Goal: Contribute content: Add original content to the website for others to see

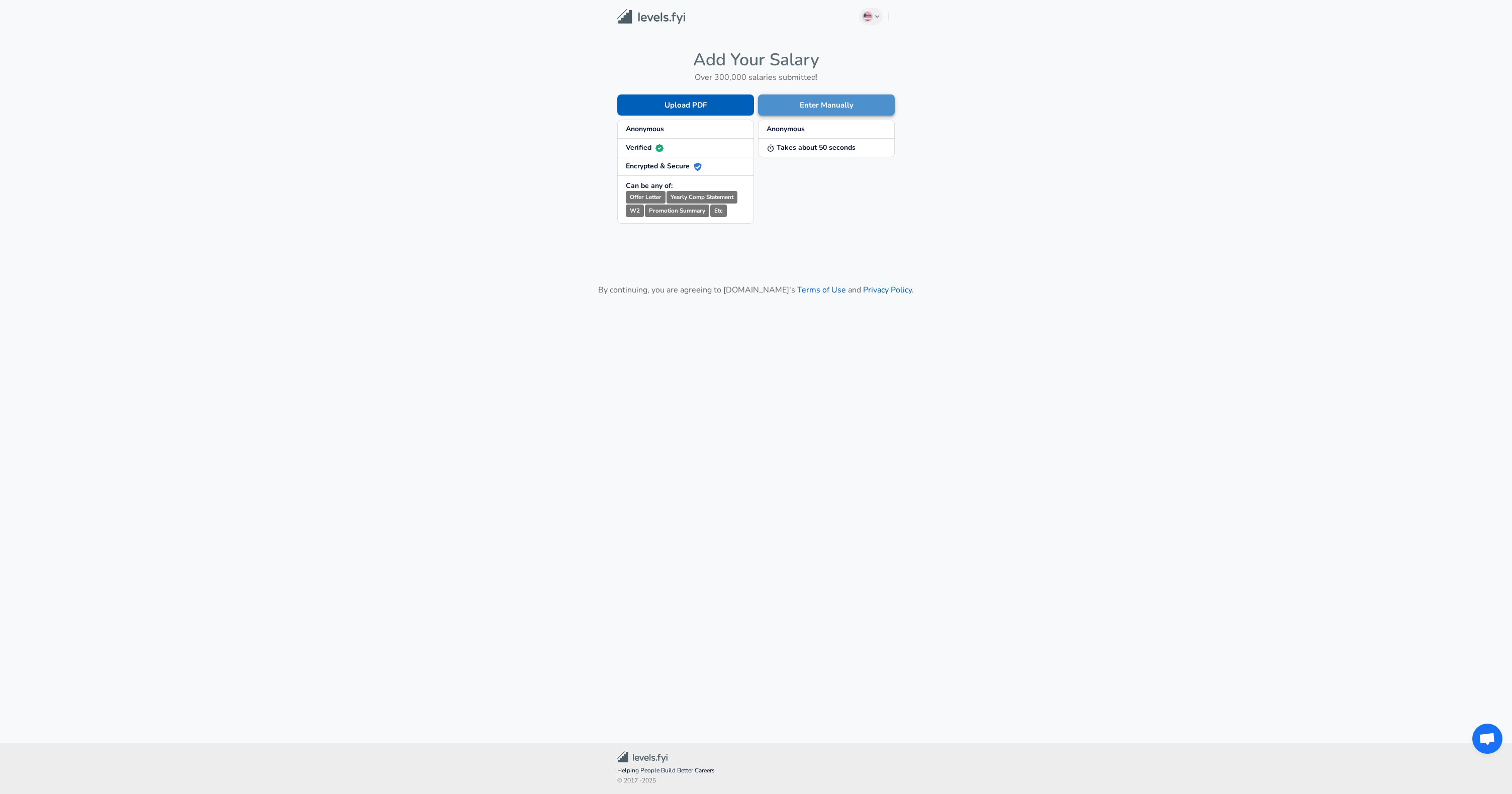
click at [840, 102] on button "Enter Manually" at bounding box center [826, 105] width 137 height 21
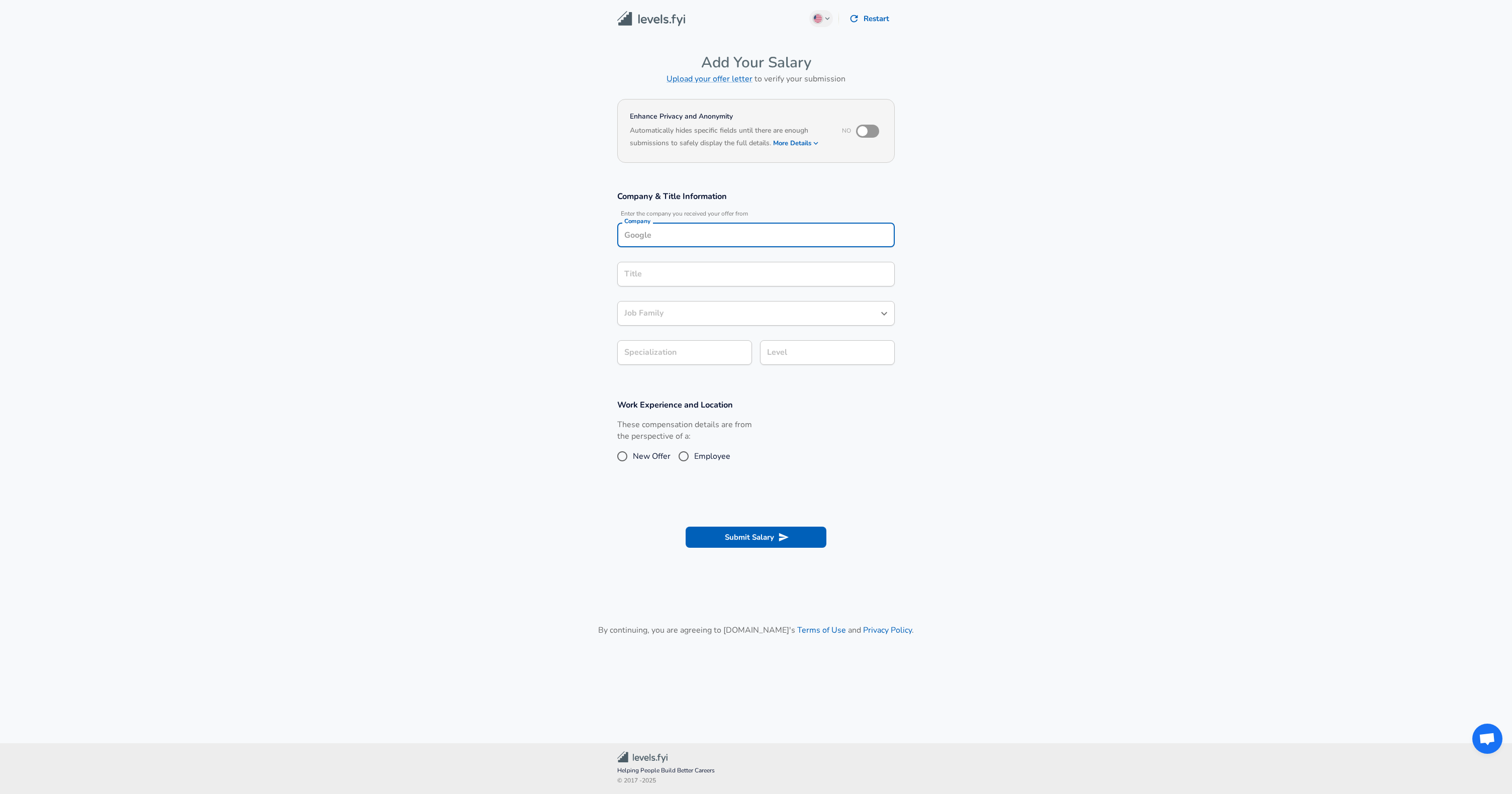
click at [719, 233] on input "Company" at bounding box center [755, 235] width 268 height 16
click at [679, 317] on li "ByteDance" at bounding box center [756, 319] width 278 height 15
click at [672, 282] on div "Title" at bounding box center [756, 274] width 278 height 25
type input "ByteDance"
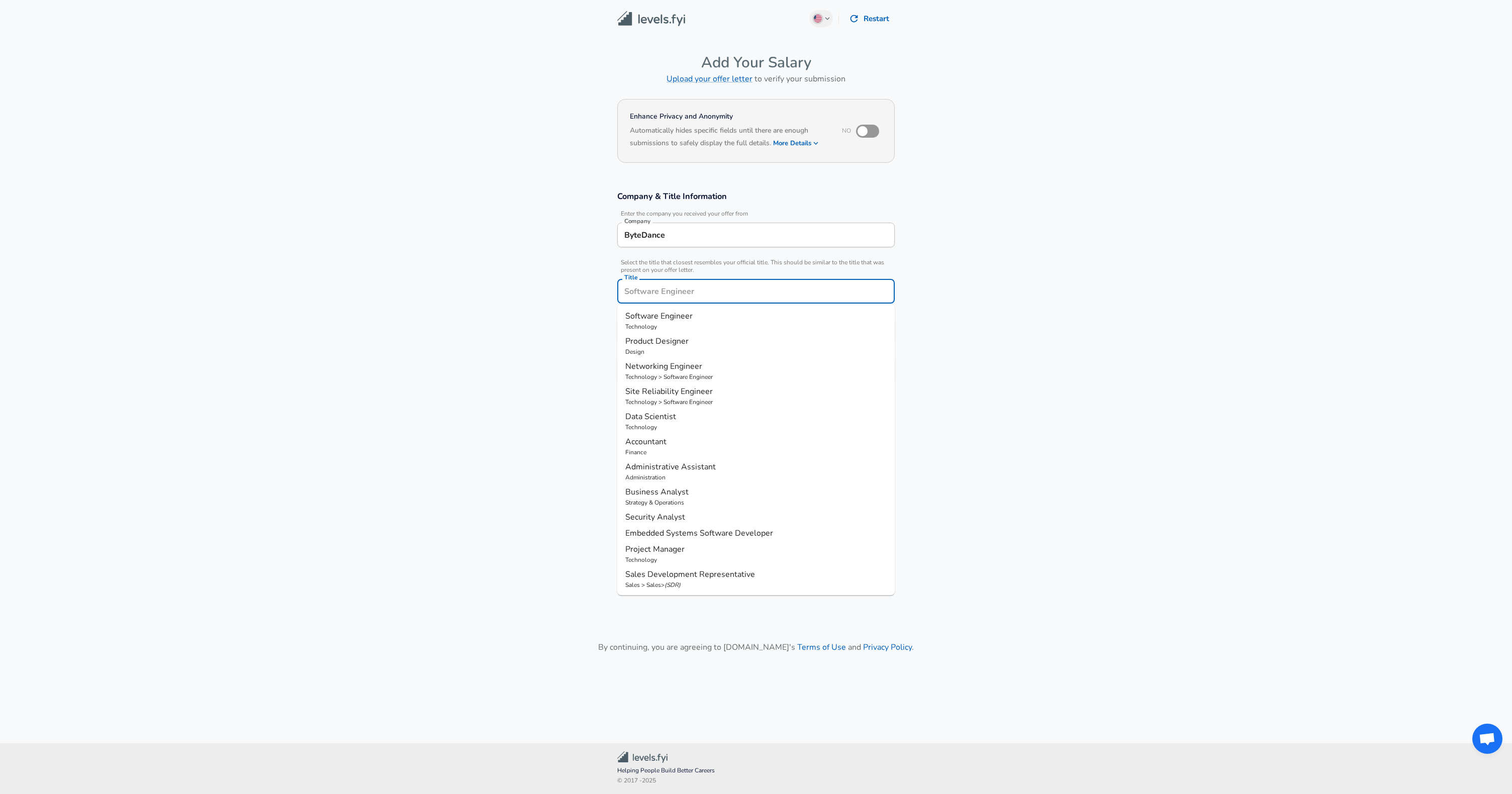
click at [672, 282] on div "Title" at bounding box center [756, 291] width 278 height 25
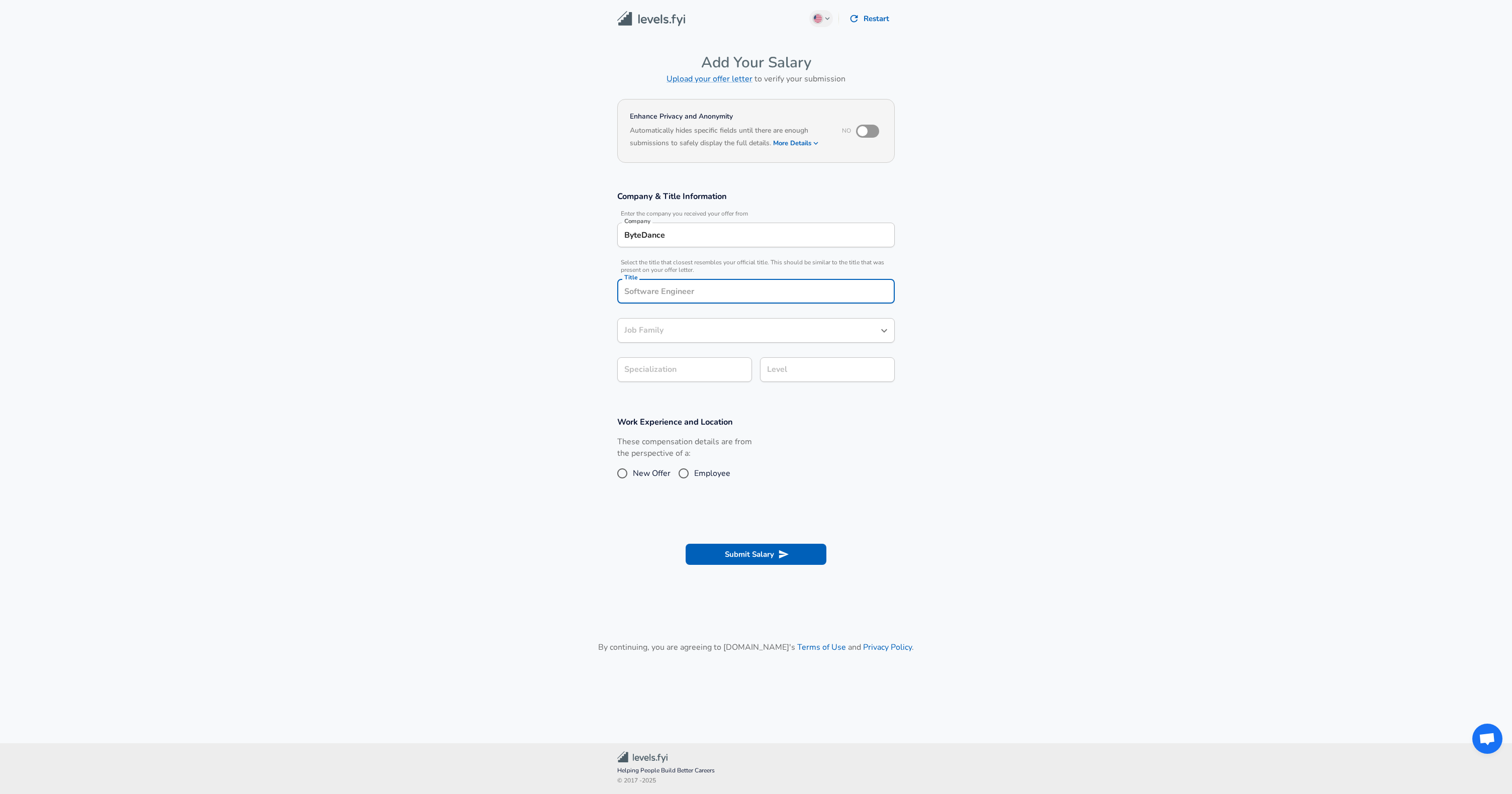
click at [672, 282] on div "Title" at bounding box center [756, 291] width 278 height 25
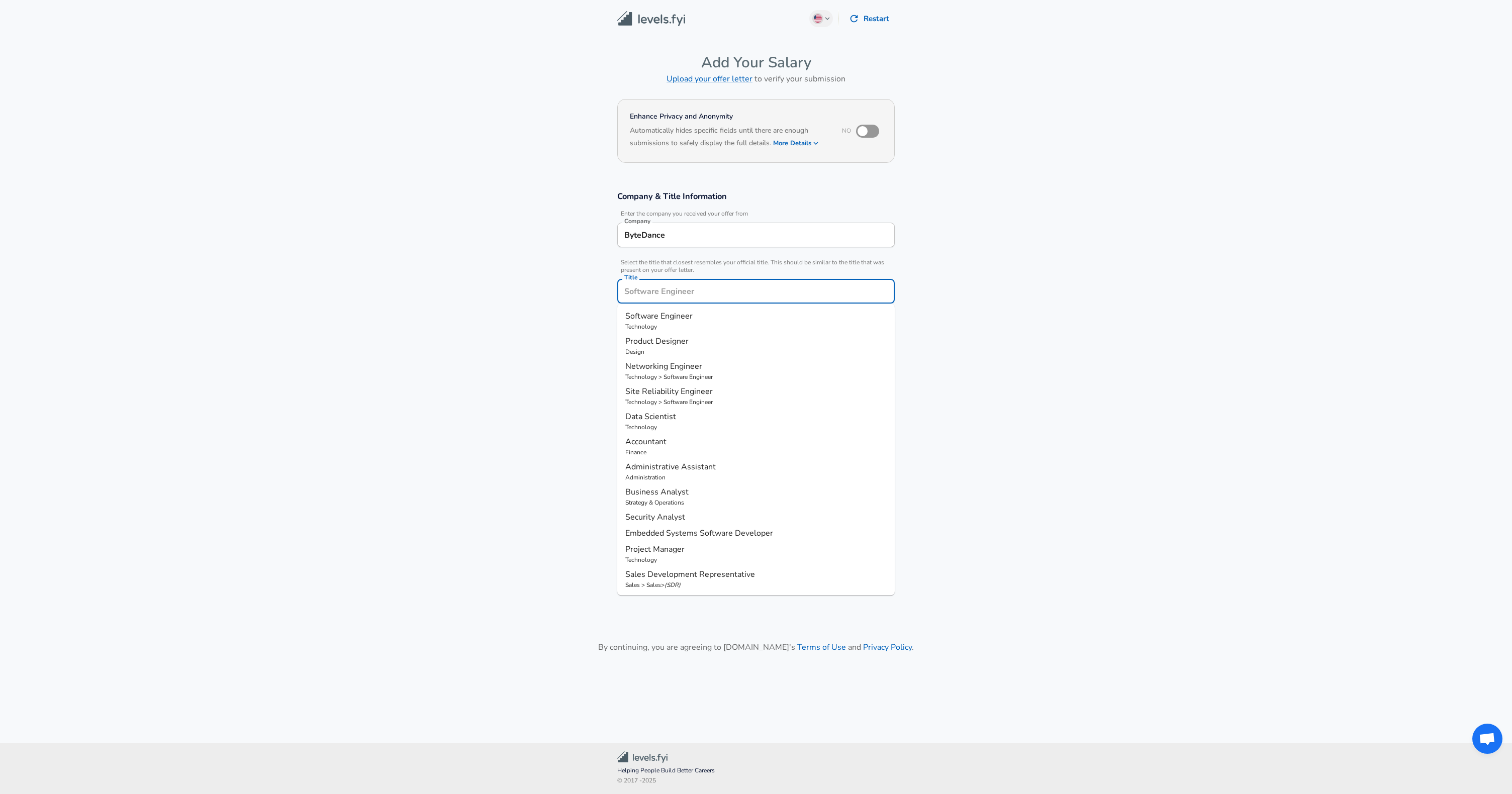
click at [681, 319] on span "Software Engineer" at bounding box center [659, 316] width 68 height 11
type input "Software Engineer"
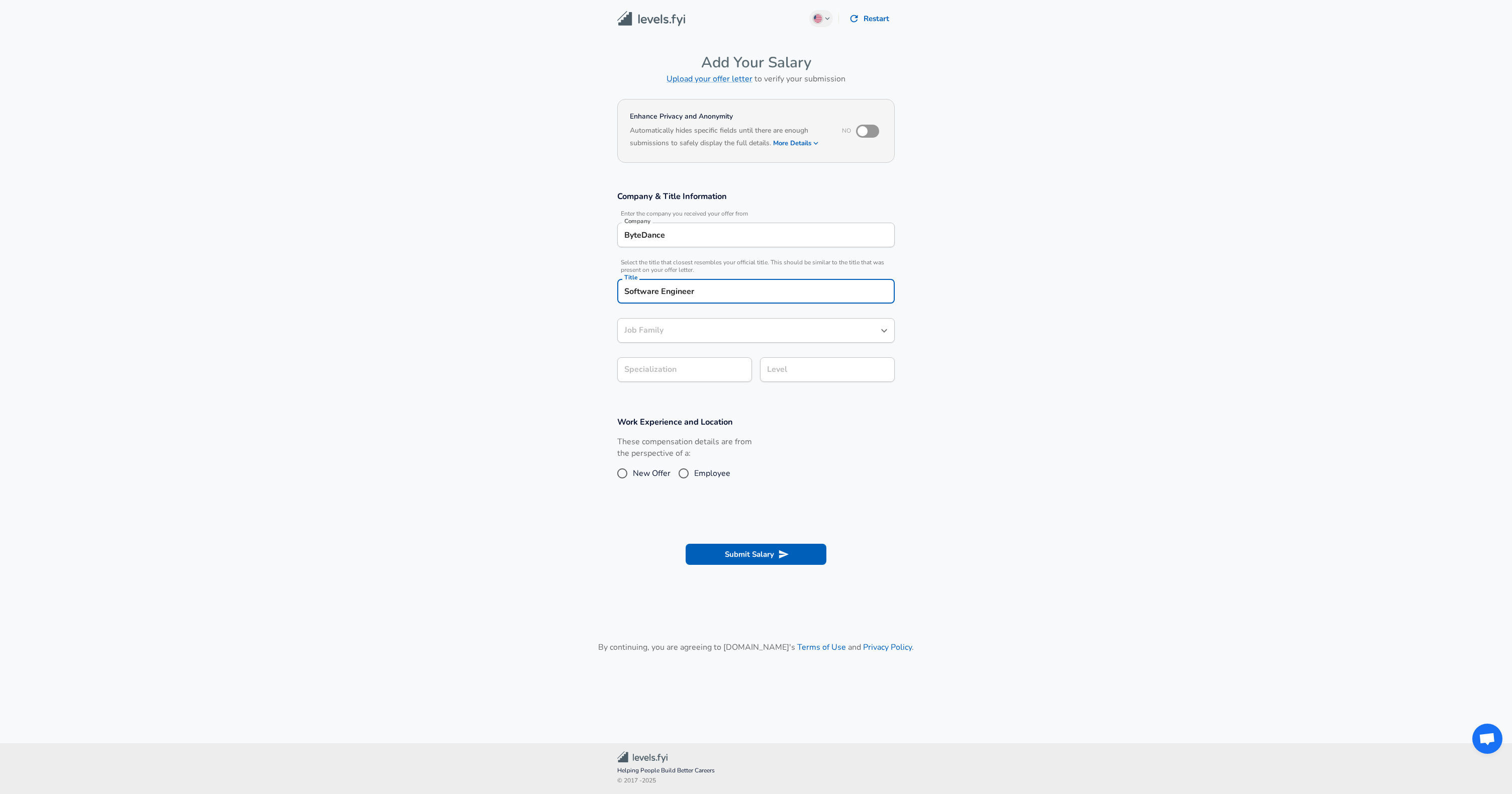
type input "Software Engineer"
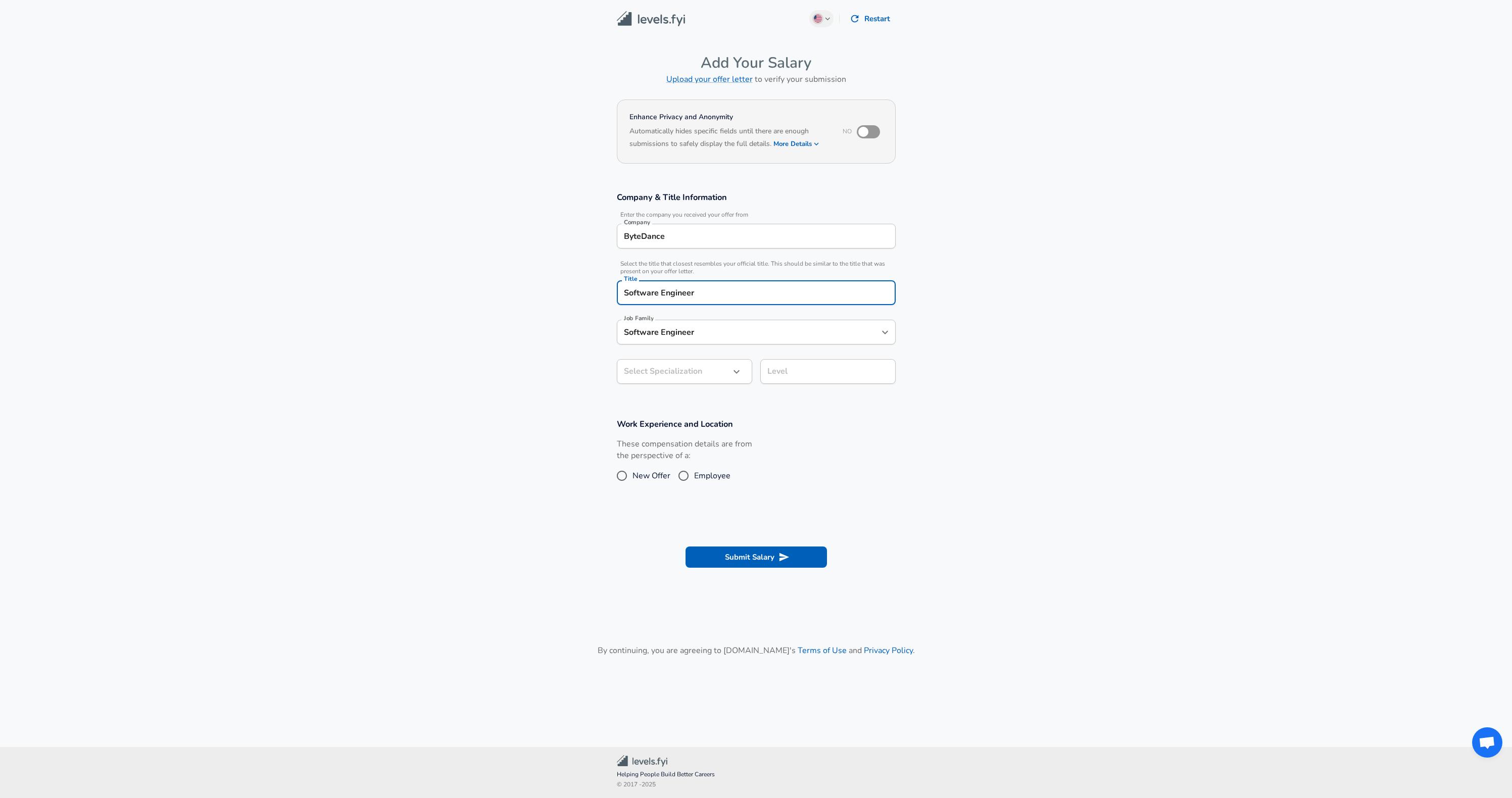
click at [792, 330] on div "Job Family Software Engineer Job Family" at bounding box center [756, 331] width 279 height 40
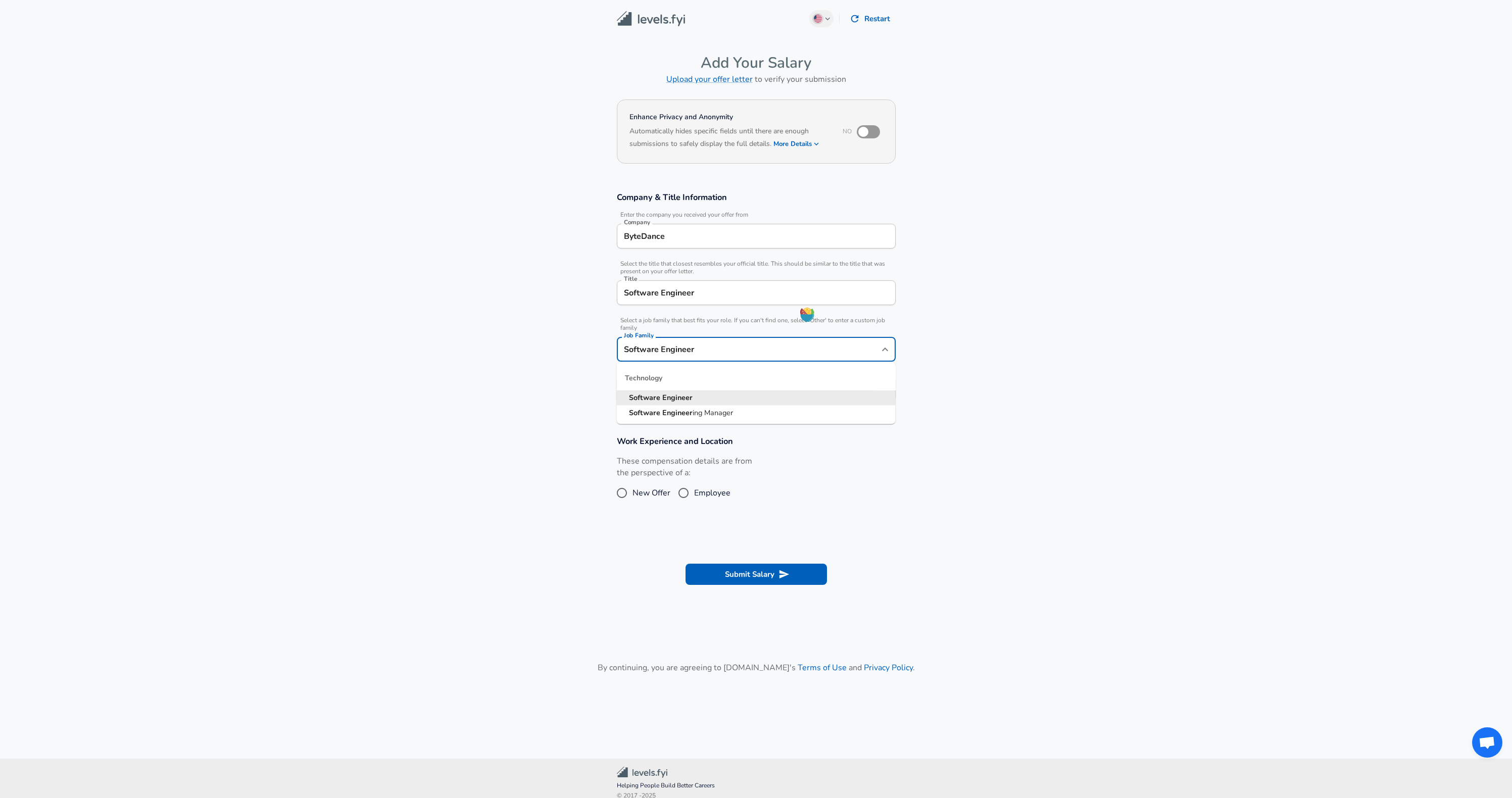
click at [1029, 312] on section "Company & Title Information Enter the company you received your offer from Comp…" at bounding box center [756, 302] width 1512 height 244
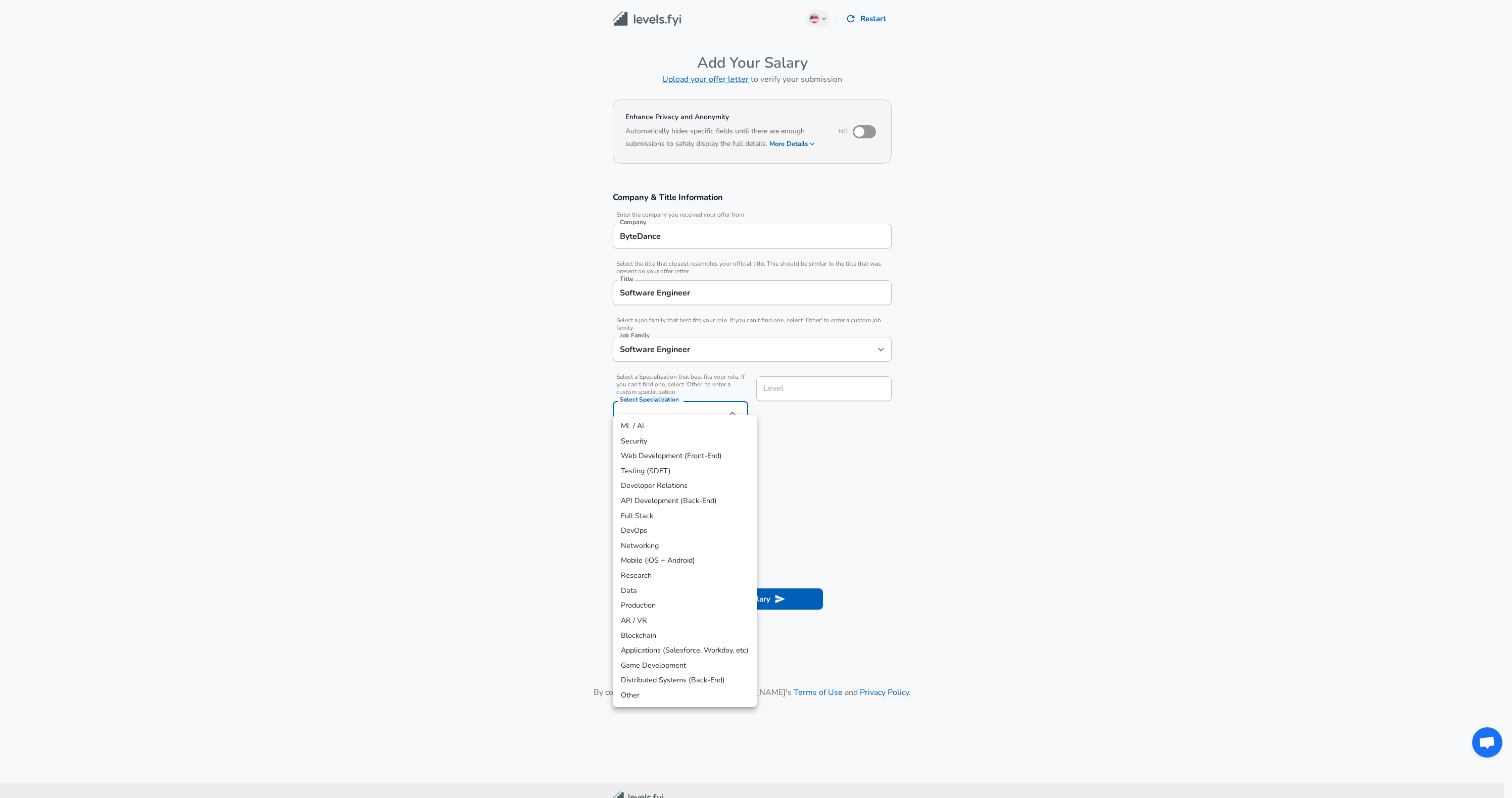
scroll to position [11, 0]
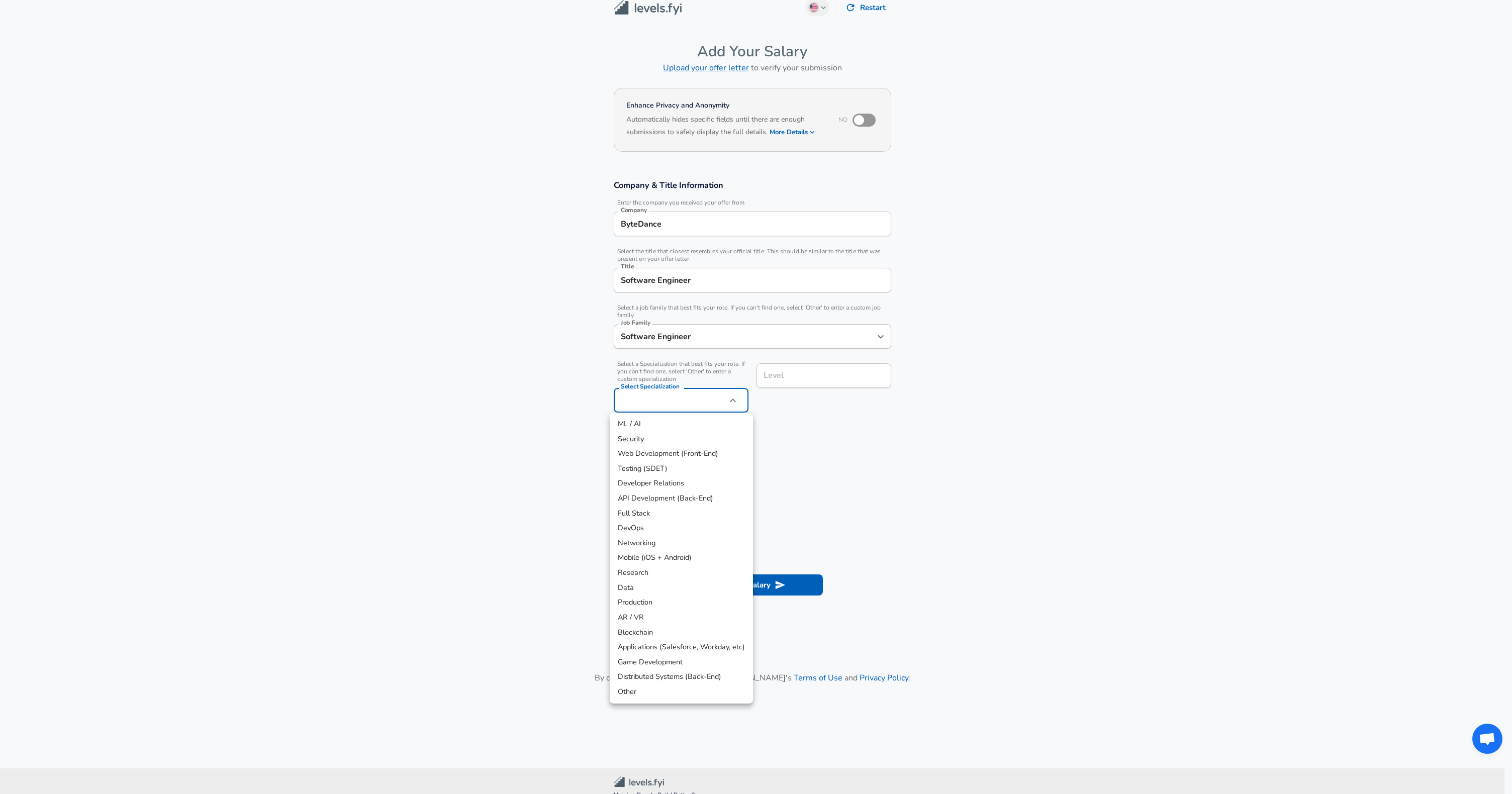
click at [713, 388] on body "English ([GEOGRAPHIC_DATA]) Change Restart Add Your Salary Upload your offer le…" at bounding box center [756, 386] width 1512 height 794
click at [704, 677] on li "Distributed Systems (Back-End)" at bounding box center [681, 677] width 143 height 15
type input "Distributed Systems (Back-End)"
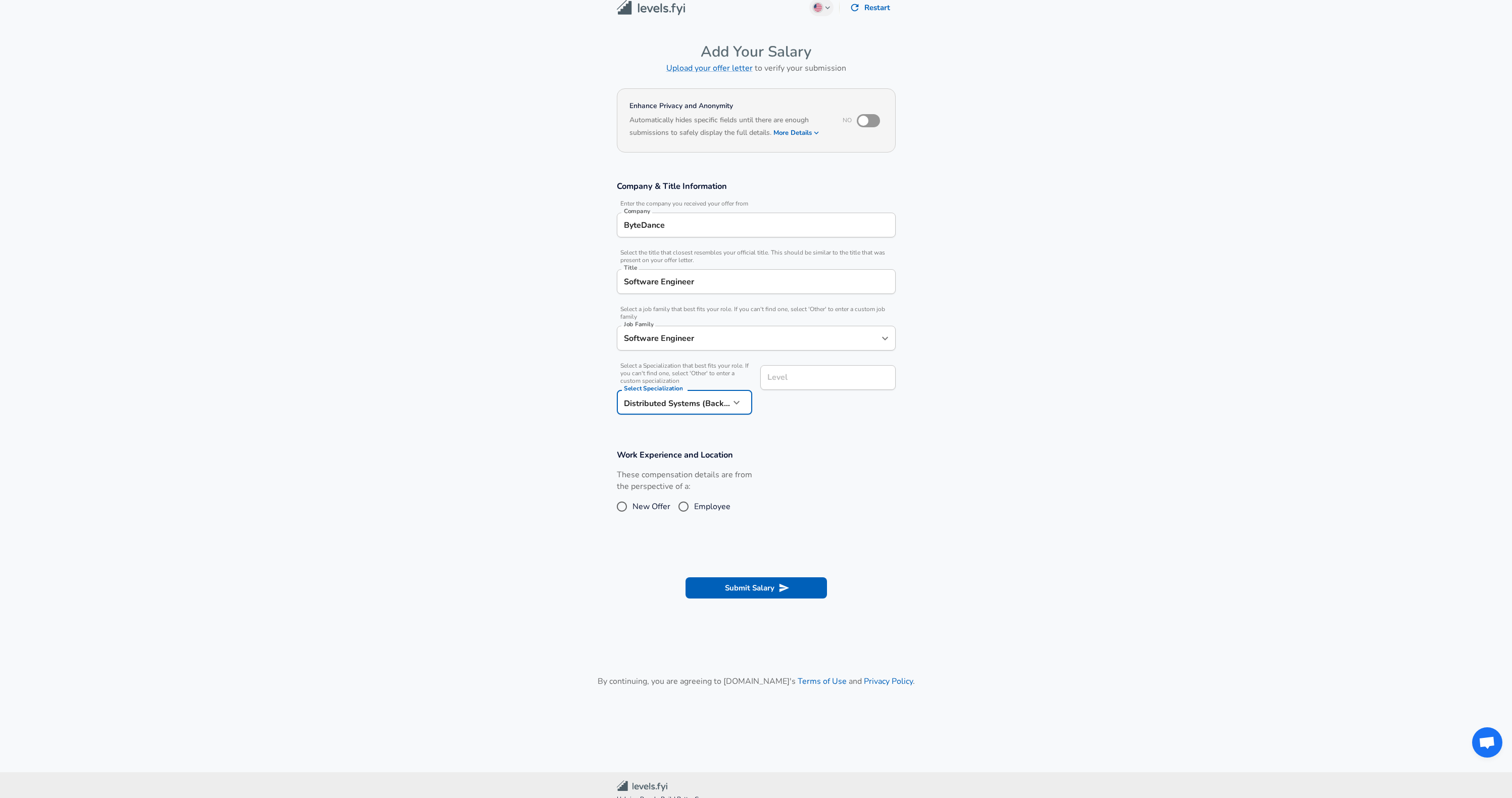
click at [921, 457] on section "Work Experience and Location These compensation details are from the perspectiv…" at bounding box center [756, 488] width 1512 height 101
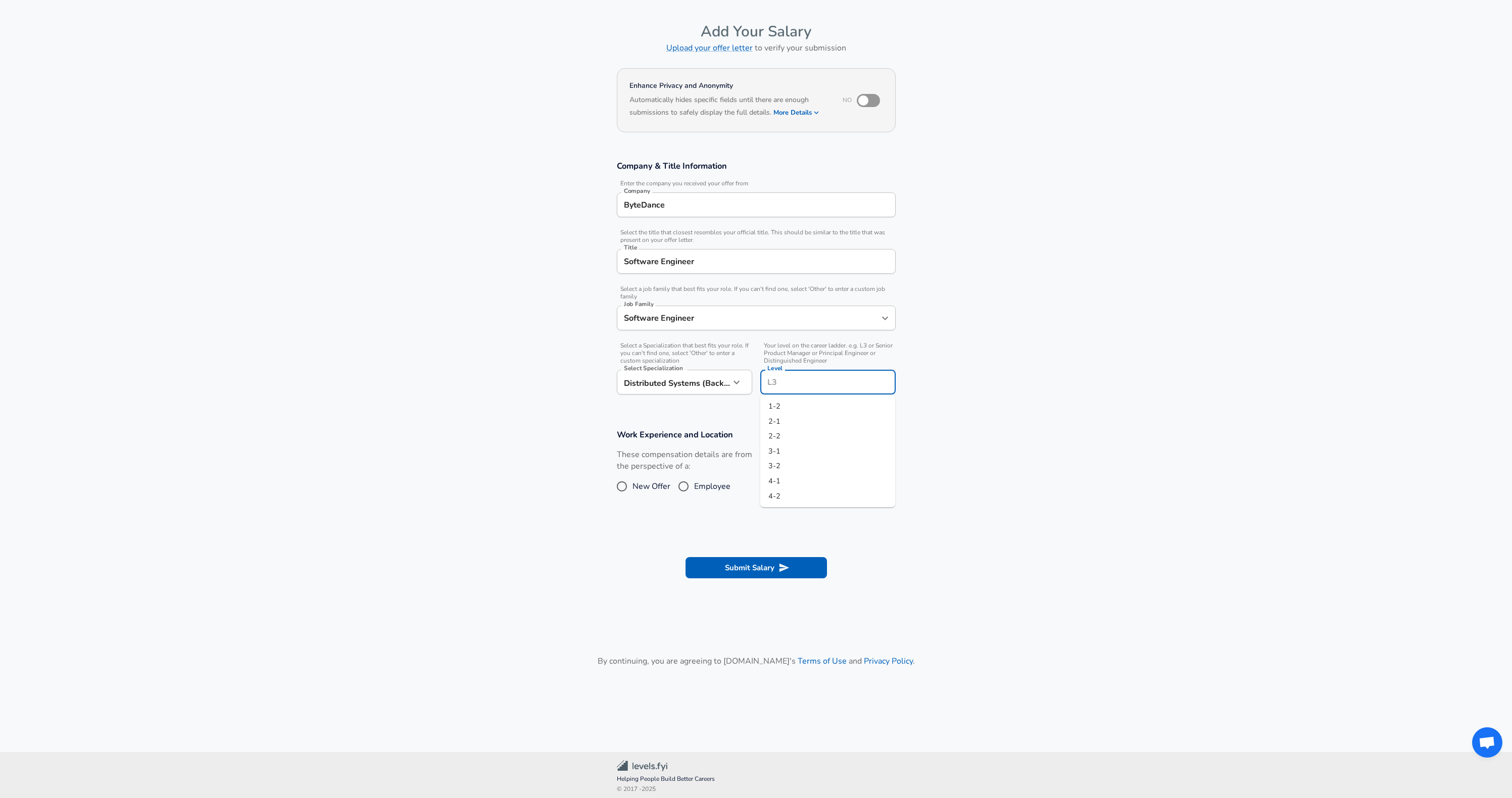
click at [810, 383] on input "Level" at bounding box center [828, 382] width 126 height 16
click at [776, 454] on span "3-1" at bounding box center [775, 450] width 12 height 10
type input "3-1"
click at [631, 487] on input "New Offer" at bounding box center [622, 486] width 21 height 16
radio input "true"
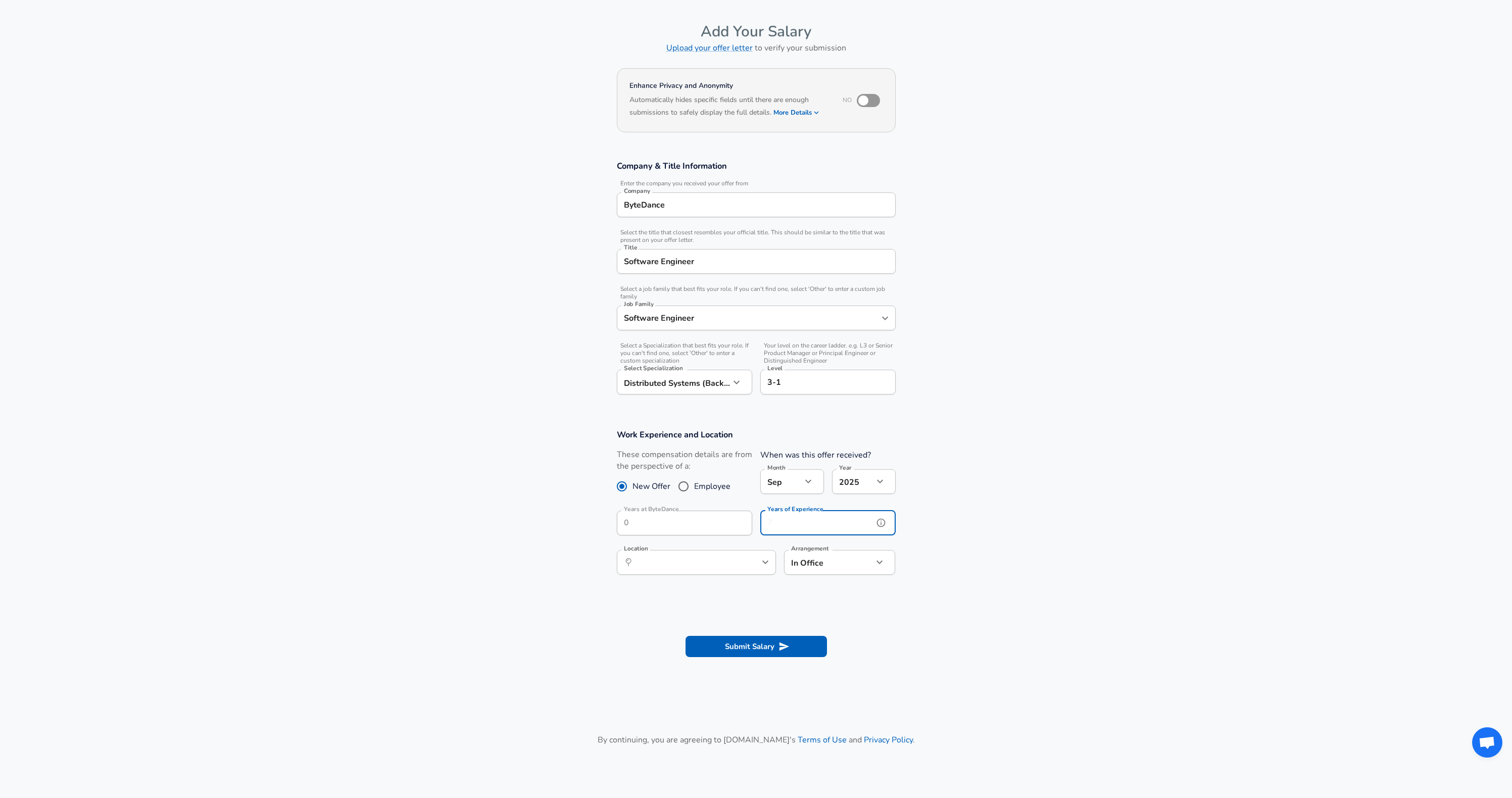
click at [828, 526] on input "Years of Experience" at bounding box center [817, 523] width 113 height 25
type input "12"
click at [983, 514] on section "Work Experience and Location These compensation details are from the perspectiv…" at bounding box center [756, 507] width 1512 height 180
click at [696, 565] on input "Location" at bounding box center [686, 562] width 104 height 16
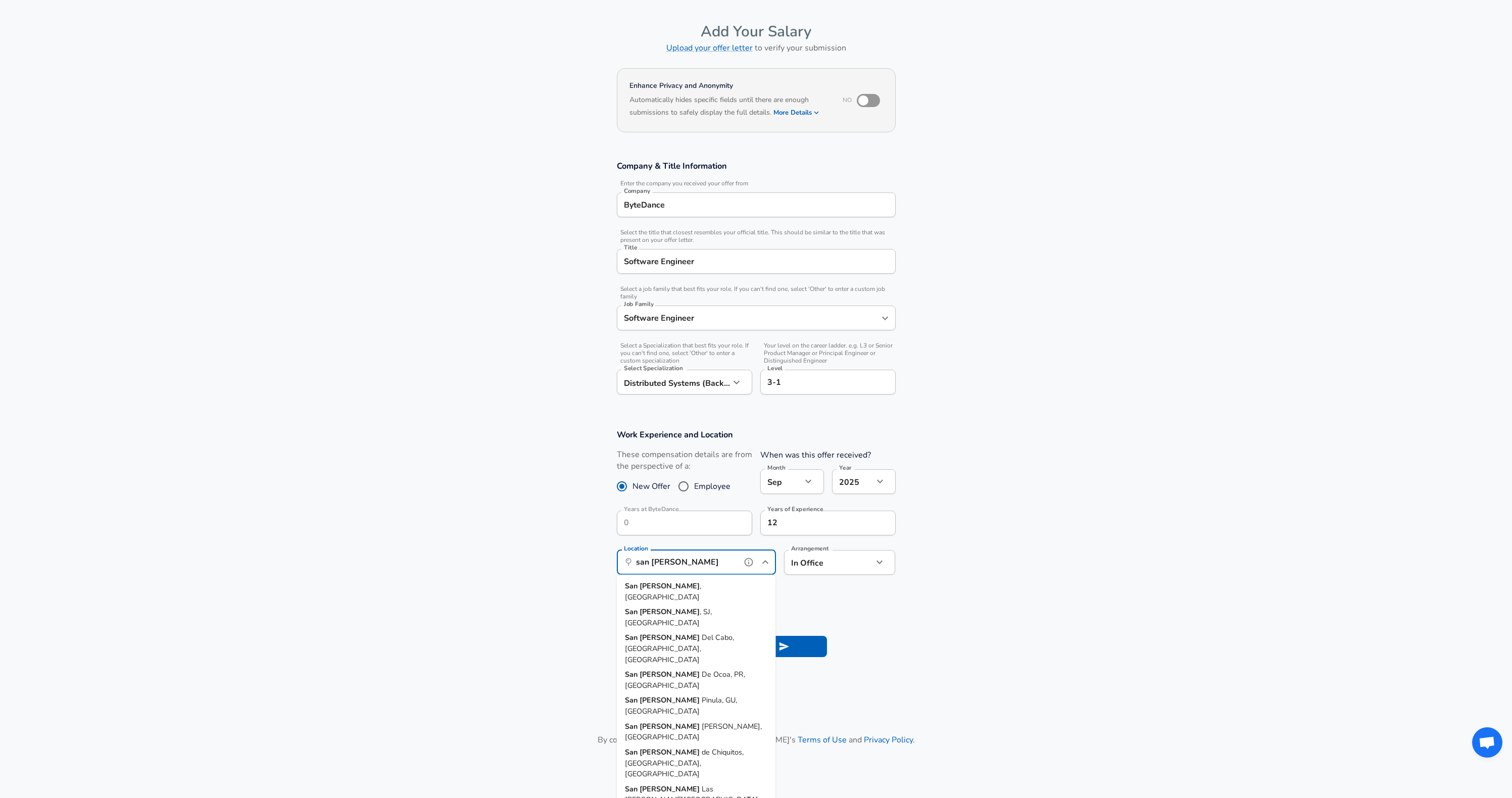
click at [638, 585] on strong "San" at bounding box center [632, 586] width 15 height 10
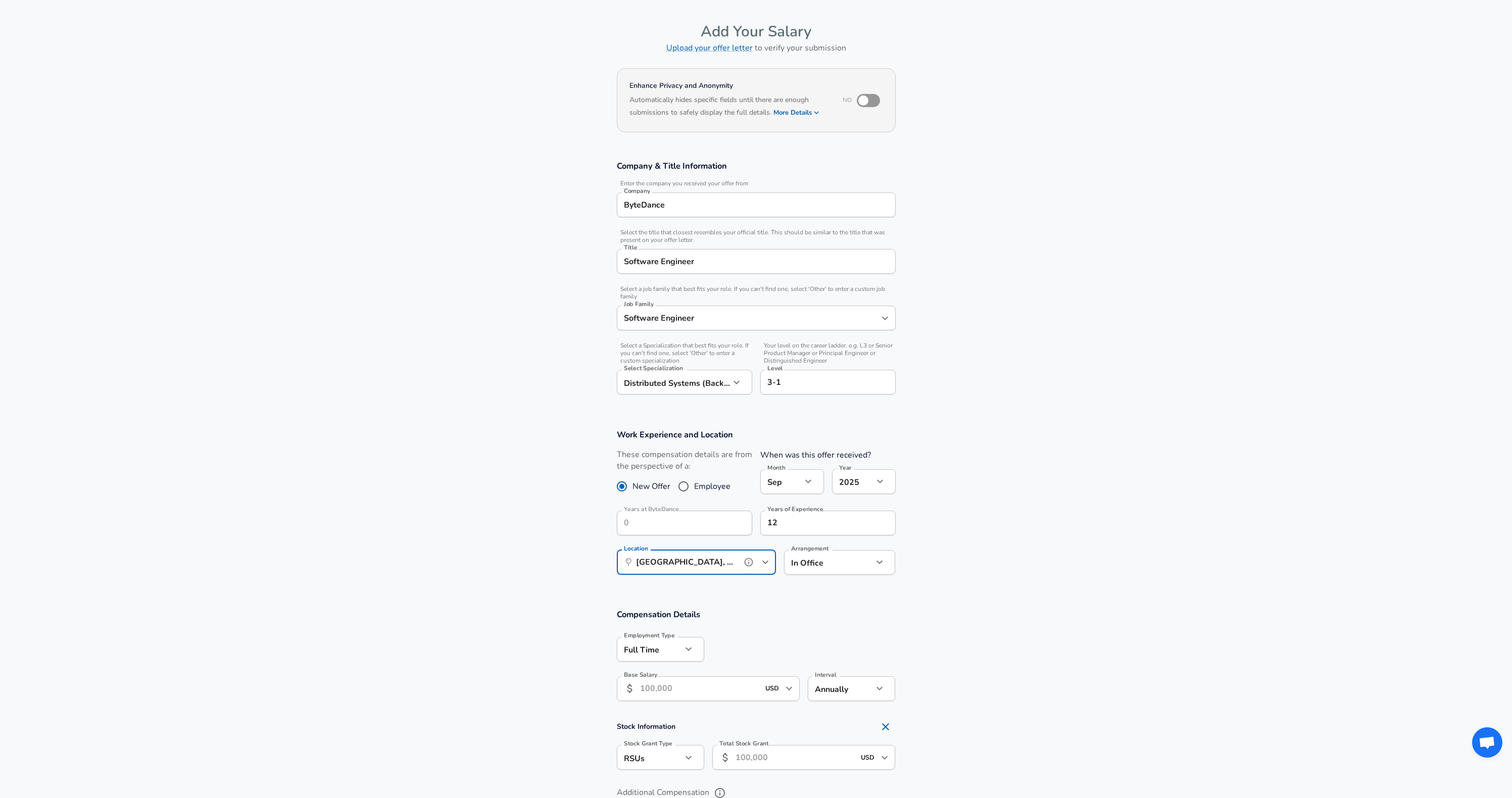
type input "[GEOGRAPHIC_DATA], [GEOGRAPHIC_DATA]"
click at [836, 595] on section "Work Experience and Location These compensation details are from the perspectiv…" at bounding box center [756, 507] width 1512 height 180
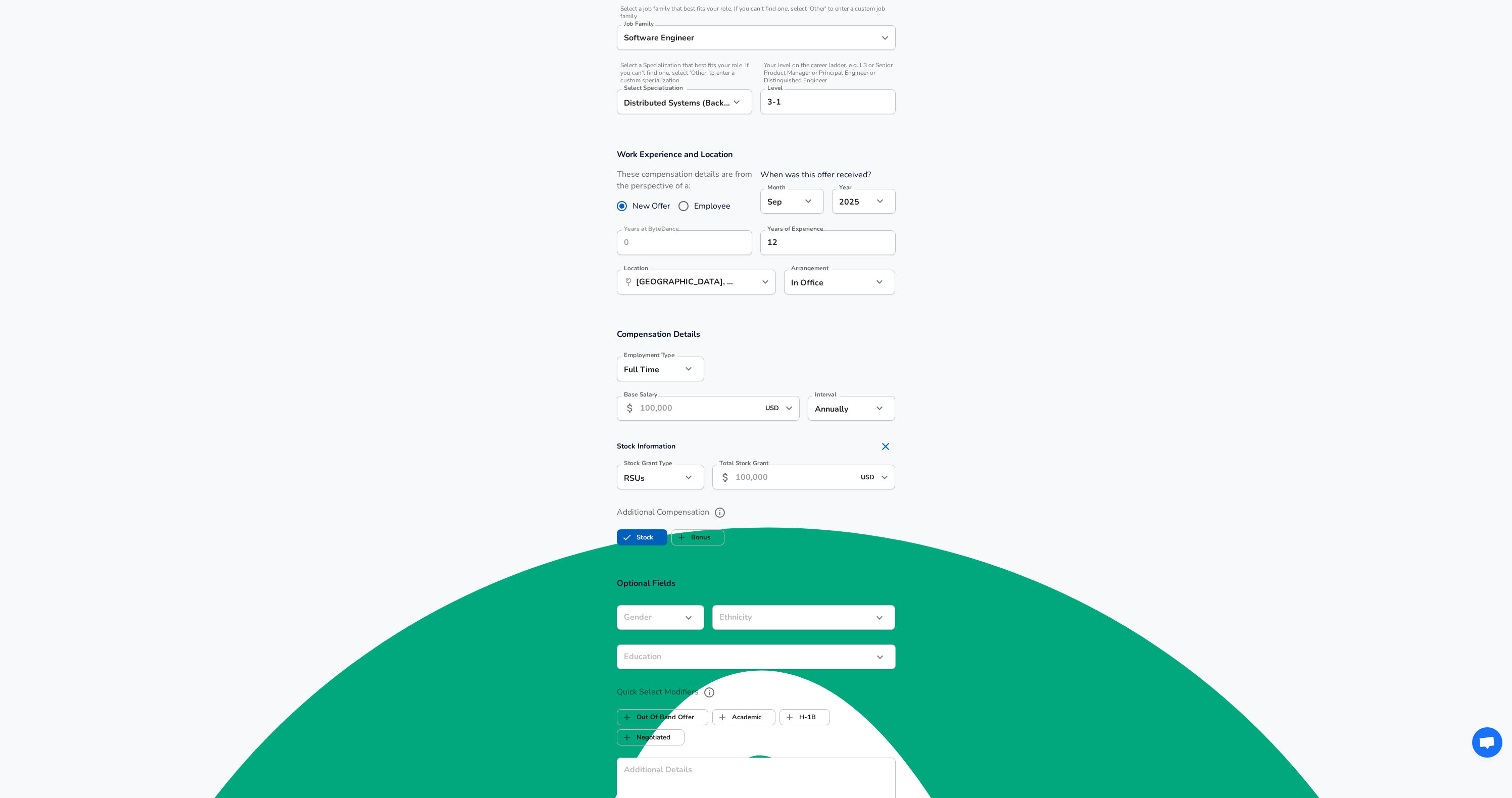
scroll to position [0, 0]
